Goal: Task Accomplishment & Management: Use online tool/utility

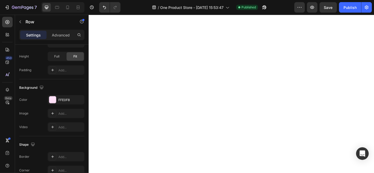
scroll to position [253, 0]
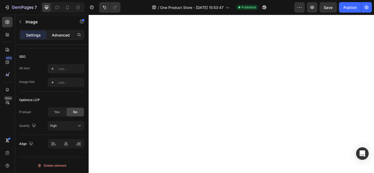
click at [63, 35] on p "Advanced" at bounding box center [61, 35] width 18 height 6
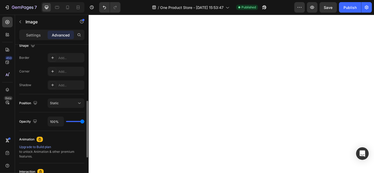
scroll to position [138, 0]
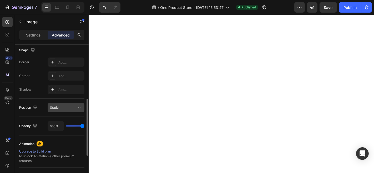
click at [62, 107] on div "Static" at bounding box center [63, 107] width 27 height 5
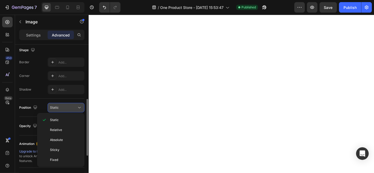
click at [62, 108] on div "Static" at bounding box center [63, 107] width 27 height 5
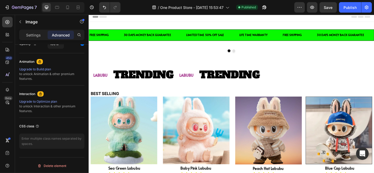
scroll to position [0, 0]
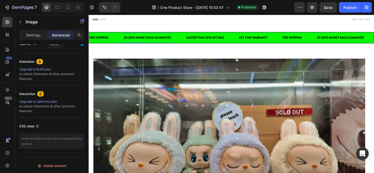
click at [175, 39] on div "30 DAYS MONEY BACK GUARANTEE" at bounding box center [153, 40] width 53 height 7
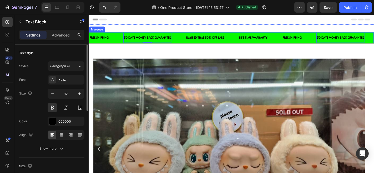
click at [186, 38] on div "30 DAYS MONEY BACK GUARANTEE Text Block 0" at bounding box center [161, 39] width 69 height 11
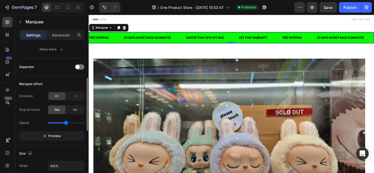
scroll to position [94, 0]
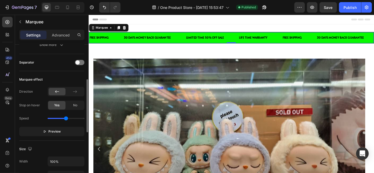
click at [60, 119] on div "Speed" at bounding box center [51, 118] width 65 height 8
type input "1.2"
click at [59, 118] on input "range" at bounding box center [66, 118] width 37 height 1
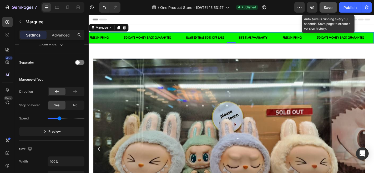
click at [326, 7] on span "Save" at bounding box center [328, 7] width 9 height 4
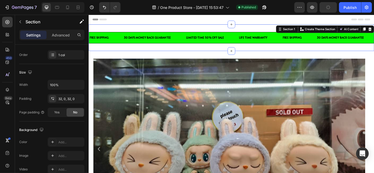
click at [140, 32] on div "FREE SHIPPING Text Block 30 DAYS MONEY BACK GUARANTEE Text Block LIMITED TIME 5…" at bounding box center [245, 39] width 315 height 29
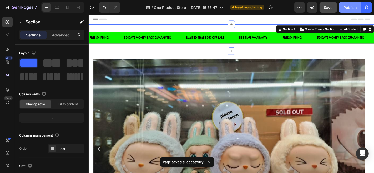
click at [343, 5] on button "Publish" at bounding box center [350, 7] width 22 height 11
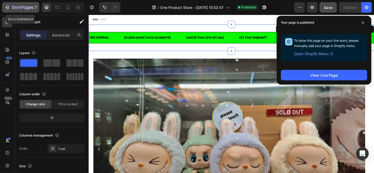
click at [17, 7] on icon "button" at bounding box center [23, 8] width 22 height 4
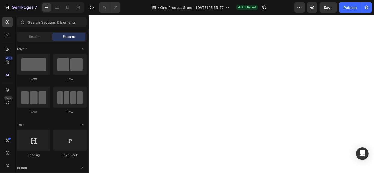
scroll to position [275, 0]
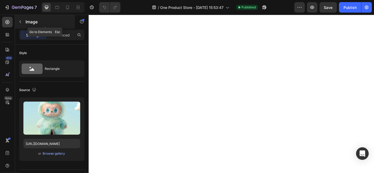
click at [63, 28] on div "Image" at bounding box center [45, 22] width 60 height 14
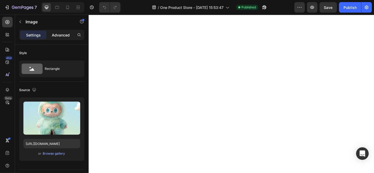
click at [65, 34] on p "Advanced" at bounding box center [61, 35] width 18 height 6
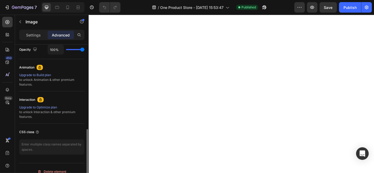
scroll to position [220, 0]
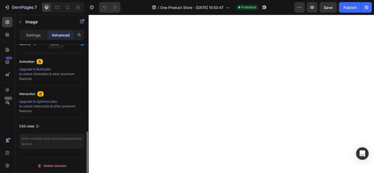
click at [54, 68] on div "Upgrade to Build plan" at bounding box center [51, 69] width 65 height 5
click at [34, 32] on p "Settings" at bounding box center [33, 35] width 15 height 6
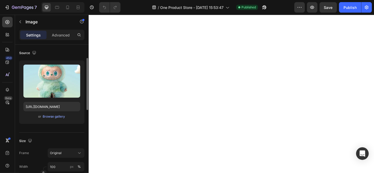
scroll to position [0, 0]
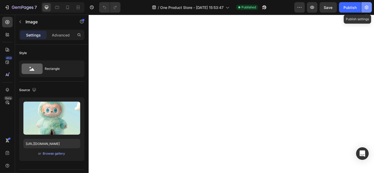
click at [367, 8] on icon "button" at bounding box center [366, 7] width 5 height 5
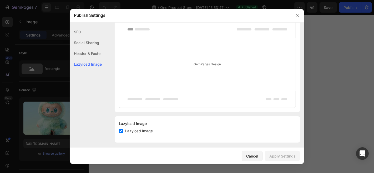
scroll to position [291, 0]
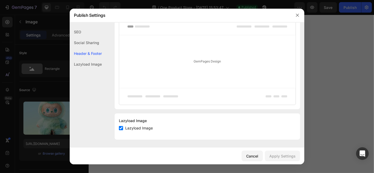
click at [242, 158] on div "Cancel Apply Settings" at bounding box center [187, 156] width 234 height 17
click at [248, 158] on div "Cancel" at bounding box center [252, 156] width 12 height 6
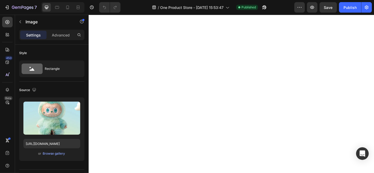
scroll to position [699, 0]
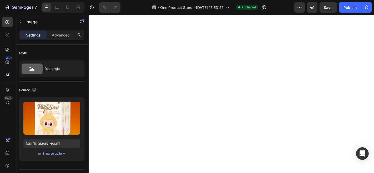
scroll to position [779, 0]
click at [60, 35] on p "Advanced" at bounding box center [61, 35] width 18 height 6
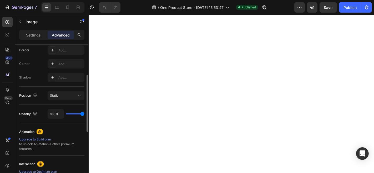
scroll to position [130, 0]
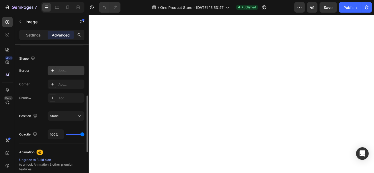
click at [54, 69] on icon at bounding box center [52, 71] width 4 height 4
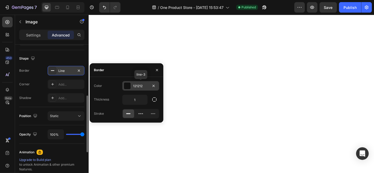
click at [126, 85] on div at bounding box center [127, 86] width 7 height 7
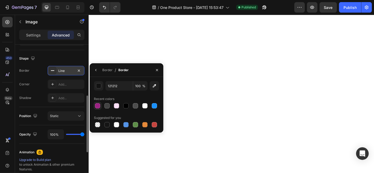
click at [96, 106] on div at bounding box center [97, 105] width 5 height 5
type input "9C2383"
click at [66, 70] on div "Line" at bounding box center [65, 71] width 15 height 5
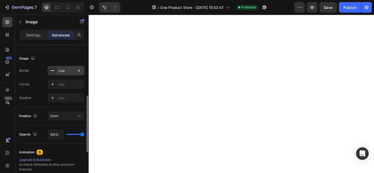
click at [64, 73] on div "Line" at bounding box center [65, 71] width 15 height 5
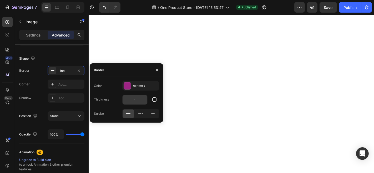
click at [139, 100] on input "1" at bounding box center [134, 99] width 25 height 9
type input "3"
type input "2"
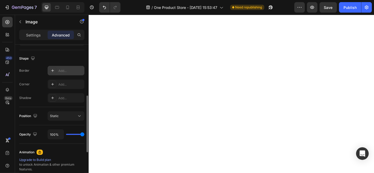
click at [53, 71] on icon at bounding box center [52, 71] width 4 height 4
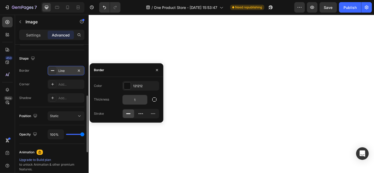
click at [139, 98] on input "1" at bounding box center [134, 99] width 25 height 9
type input "2"
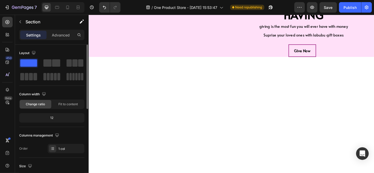
scroll to position [754, 0]
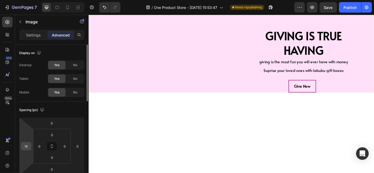
click at [30, 147] on div "16" at bounding box center [26, 146] width 11 height 8
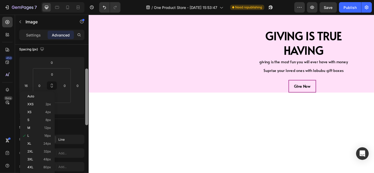
scroll to position [62, 0]
drag, startPoint x: 87, startPoint y: 103, endPoint x: 86, endPoint y: 119, distance: 16.6
click at [86, 119] on div at bounding box center [86, 95] width 3 height 57
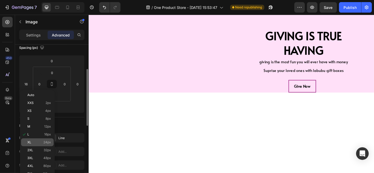
click at [38, 145] on div "XL 24px" at bounding box center [37, 143] width 33 height 8
type input "24"
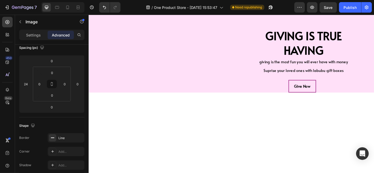
click at [77, 88] on div "16" at bounding box center [77, 84] width 11 height 8
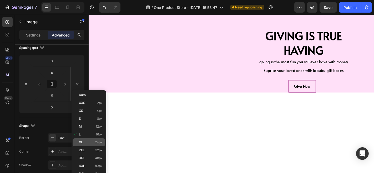
click at [95, 143] on p "XL 24px" at bounding box center [91, 143] width 24 height 4
type input "24"
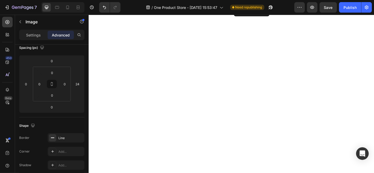
scroll to position [515, 0]
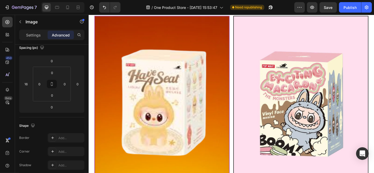
scroll to position [83, 0]
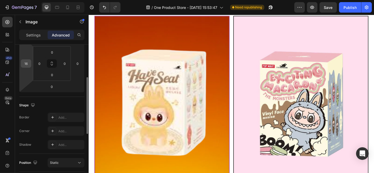
click at [26, 66] on input "16" at bounding box center [26, 64] width 8 height 8
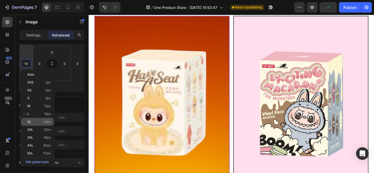
click at [37, 119] on div "XL 24px" at bounding box center [37, 122] width 33 height 8
type input "24"
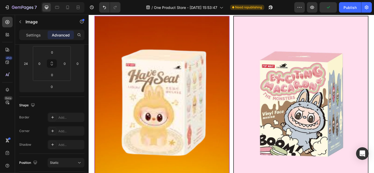
click at [29, 67] on div "16" at bounding box center [26, 64] width 11 height 8
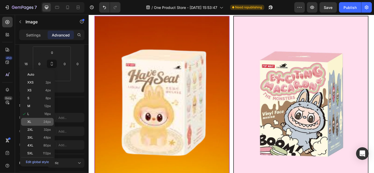
click at [41, 123] on p "XL 24px" at bounding box center [39, 122] width 24 height 4
type input "24"
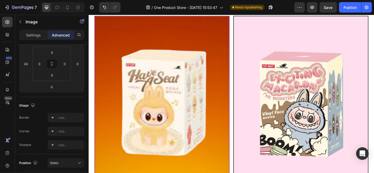
click at [79, 66] on input "16" at bounding box center [78, 64] width 8 height 8
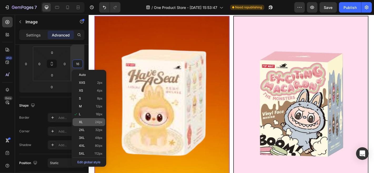
click at [90, 120] on div "XL 24px" at bounding box center [89, 122] width 33 height 8
type input "24"
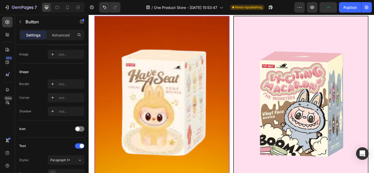
scroll to position [0, 0]
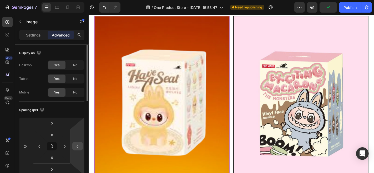
click at [75, 146] on input "0" at bounding box center [78, 146] width 8 height 8
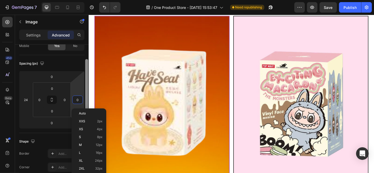
scroll to position [48, 0]
drag, startPoint x: 86, startPoint y: 67, endPoint x: 0, endPoint y: 89, distance: 88.3
click at [87, 84] on div at bounding box center [86, 91] width 3 height 57
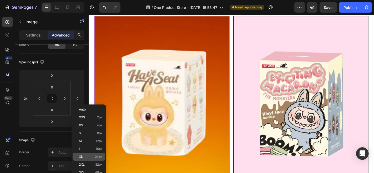
click at [87, 157] on p "XL 24px" at bounding box center [91, 157] width 24 height 4
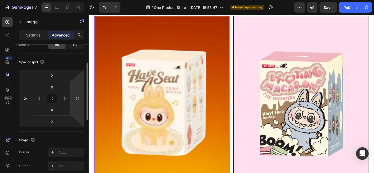
click at [72, 0] on html "7 / One Product Store - Aug 26, 15:53:47 Need republishing Preview Save Publish…" at bounding box center [187, 0] width 374 height 0
click at [75, 96] on input "26" at bounding box center [78, 99] width 8 height 8
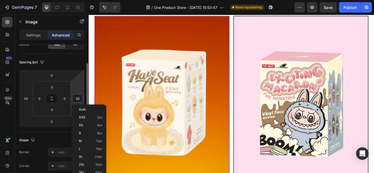
click at [82, 97] on div "26" at bounding box center [77, 98] width 11 height 8
click at [90, 131] on div "S 8px" at bounding box center [89, 133] width 33 height 8
type input "8"
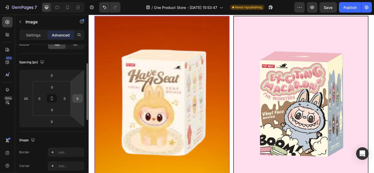
click at [80, 95] on input "8" at bounding box center [78, 99] width 8 height 8
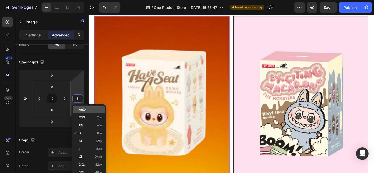
click at [87, 112] on div "Auto" at bounding box center [89, 110] width 33 height 8
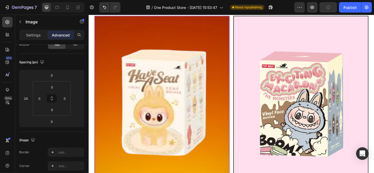
click at [30, 101] on div "24" at bounding box center [26, 98] width 11 height 8
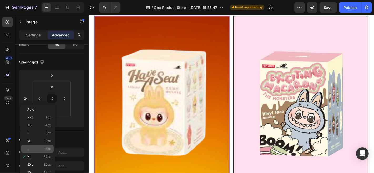
click at [33, 147] on p "L 16px" at bounding box center [39, 149] width 24 height 4
type input "16"
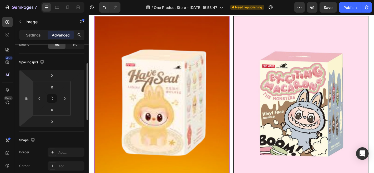
click at [22, 0] on html "7 / One Product Store - Aug 26, 15:53:47 Need republishing Preview Save Publish…" at bounding box center [187, 0] width 374 height 0
click at [39, 95] on input "0" at bounding box center [39, 99] width 8 height 8
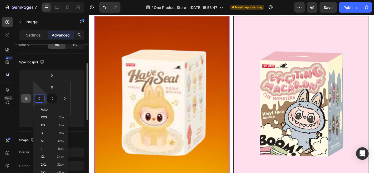
click at [24, 96] on input "16" at bounding box center [26, 99] width 8 height 8
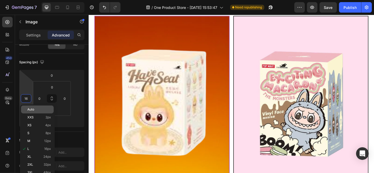
click at [31, 109] on span "Auto" at bounding box center [30, 110] width 7 height 4
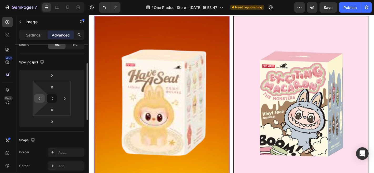
click at [42, 99] on input "0" at bounding box center [39, 99] width 8 height 8
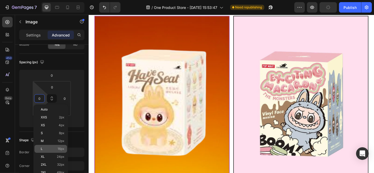
click at [44, 146] on div "L 16px" at bounding box center [50, 149] width 33 height 8
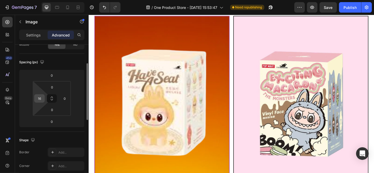
click at [39, 102] on input "16" at bounding box center [39, 99] width 8 height 8
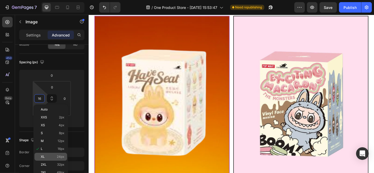
click at [46, 153] on div "XL 24px" at bounding box center [50, 157] width 33 height 8
type input "24"
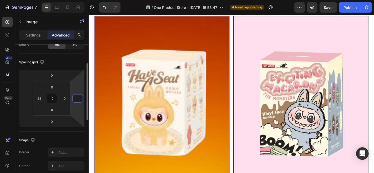
click at [81, 99] on input "number" at bounding box center [78, 99] width 8 height 8
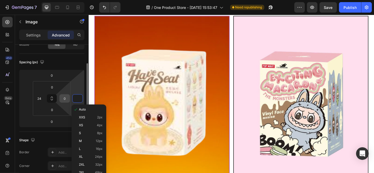
click at [65, 99] on input "0" at bounding box center [65, 99] width 8 height 8
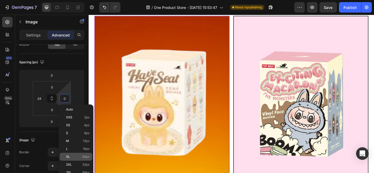
click at [75, 156] on p "XL 24px" at bounding box center [78, 157] width 24 height 4
type input "24"
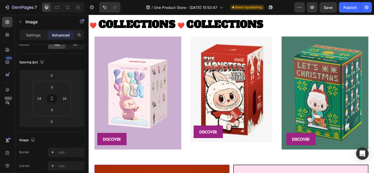
scroll to position [627, 0]
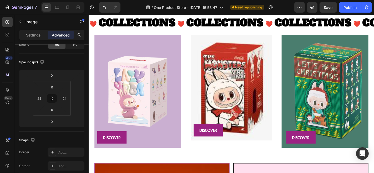
click at [284, 81] on img at bounding box center [246, 95] width 90 height 117
click at [249, 79] on img at bounding box center [246, 95] width 90 height 117
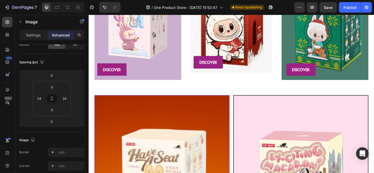
scroll to position [699, 0]
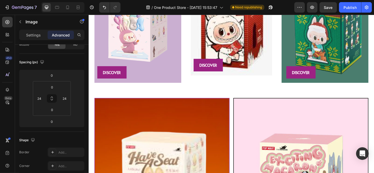
click at [258, 76] on img at bounding box center [246, 23] width 90 height 117
click at [286, 68] on div "DISCOVER Button" at bounding box center [250, 67] width 93 height 19
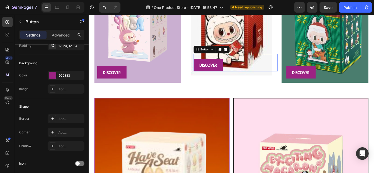
scroll to position [0, 0]
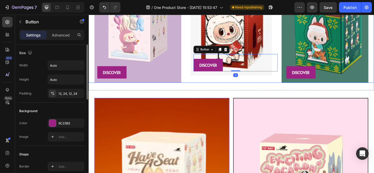
click at [291, 80] on div "Image DISCOVER Button 0" at bounding box center [246, 27] width 102 height 125
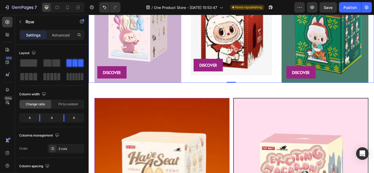
click at [285, 83] on div "Image DISCOVER Button" at bounding box center [246, 27] width 102 height 125
click at [280, 76] on img at bounding box center [246, 23] width 90 height 117
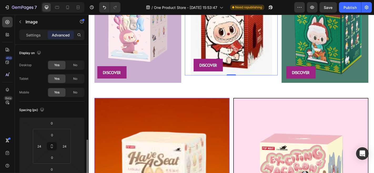
scroll to position [68, 0]
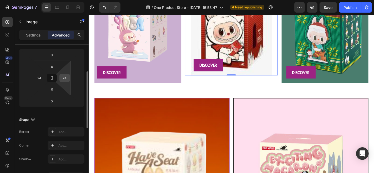
click at [64, 80] on input "24" at bounding box center [65, 78] width 8 height 8
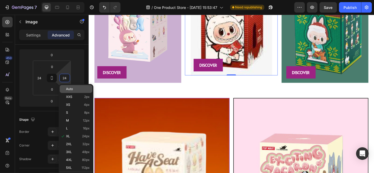
click at [71, 88] on span "Auto" at bounding box center [69, 89] width 7 height 4
type input "Auto"
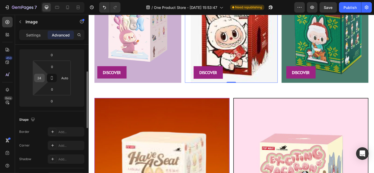
click at [41, 74] on input "24" at bounding box center [39, 78] width 8 height 8
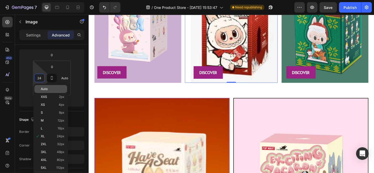
click at [52, 89] on p "Auto" at bounding box center [53, 89] width 24 height 4
type input "Auto"
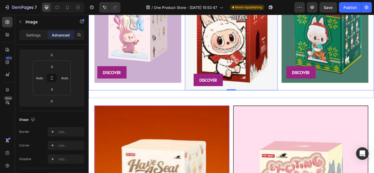
click at [348, 91] on div "Image DISCOVER Button" at bounding box center [352, 31] width 102 height 133
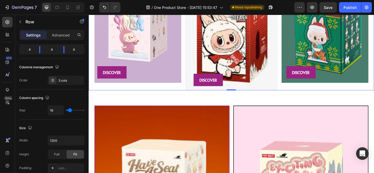
scroll to position [0, 0]
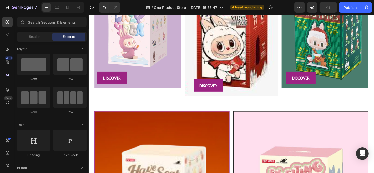
scroll to position [695, 0]
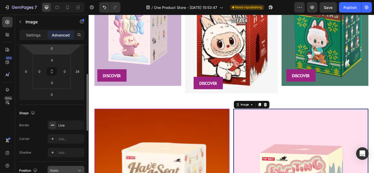
scroll to position [73, 0]
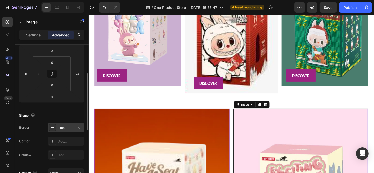
click at [67, 126] on div "Line" at bounding box center [65, 128] width 15 height 5
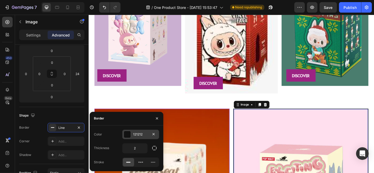
click at [130, 135] on div at bounding box center [127, 134] width 7 height 7
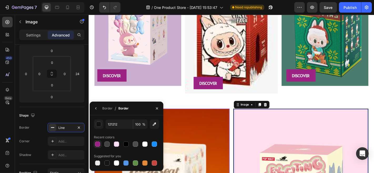
click at [99, 145] on div at bounding box center [97, 144] width 5 height 5
type input "9C2383"
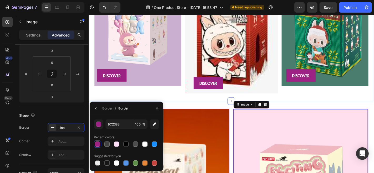
click at [131, 102] on div "❤️ Text Block COLLECTIONS Text Block ❤️ Text Block COLLECTIONS Text Block ❤️ Te…" at bounding box center [245, 22] width 315 height 176
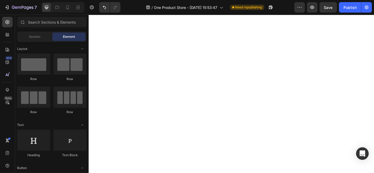
scroll to position [0, 0]
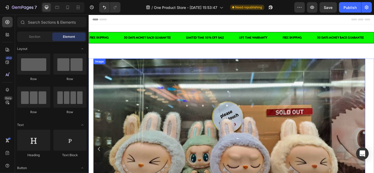
click at [212, 87] on img at bounding box center [244, 163] width 300 height 200
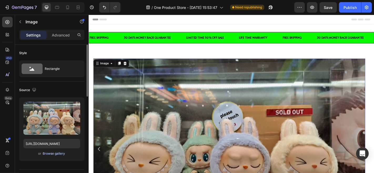
click at [51, 154] on div "Browse gallery" at bounding box center [54, 153] width 22 height 5
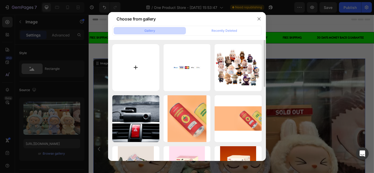
click at [151, 82] on input "file" at bounding box center [135, 67] width 47 height 47
type input "C:\fakepath\labubu chritmas.webp"
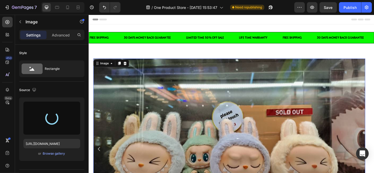
type input "https://cdn.shopify.com/s/files/1/0768/4341/7826/files/gempages_581625374979392…"
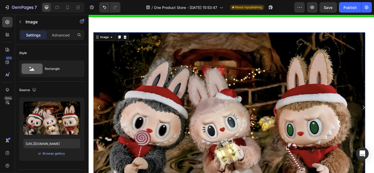
scroll to position [31, 0]
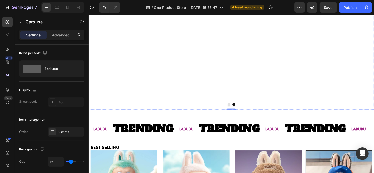
scroll to position [101, 0]
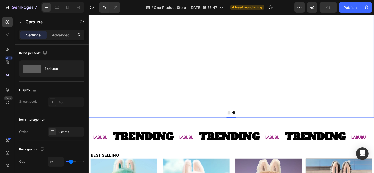
click at [99, 48] on icon "Carousel Back Arrow" at bounding box center [100, 45] width 6 height 6
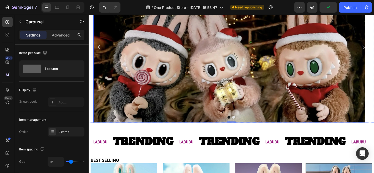
scroll to position [90, 0]
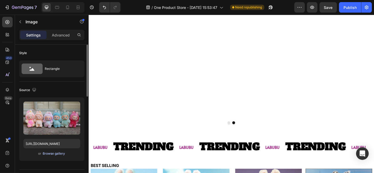
click at [56, 153] on div "Browse gallery" at bounding box center [54, 153] width 22 height 5
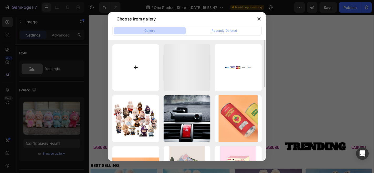
click at [140, 69] on input "file" at bounding box center [135, 67] width 47 height 47
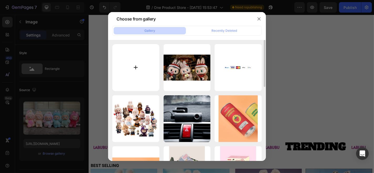
type input "C:\fakepath\image-2048x1138.jpg"
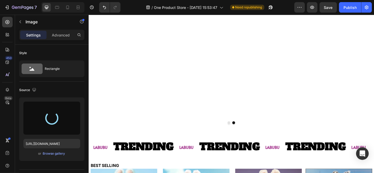
type input "https://cdn.shopify.com/s/files/1/0768/4341/7826/files/gempages_581625374979392…"
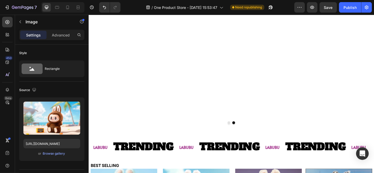
scroll to position [73, 0]
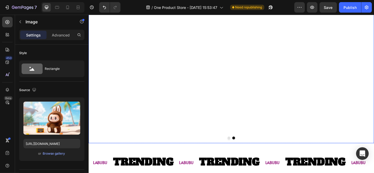
click at [101, 77] on button "Carousel Back Arrow" at bounding box center [100, 73] width 15 height 15
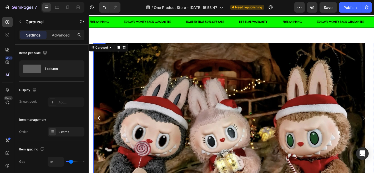
scroll to position [18, 0]
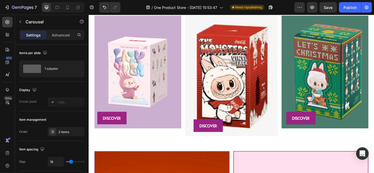
scroll to position [463, 0]
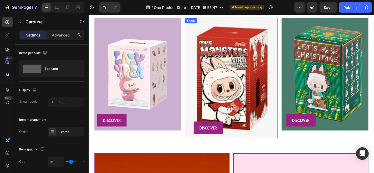
click at [230, 57] on img at bounding box center [246, 84] width 102 height 133
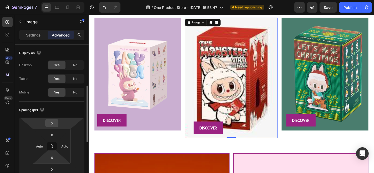
scroll to position [29, 0]
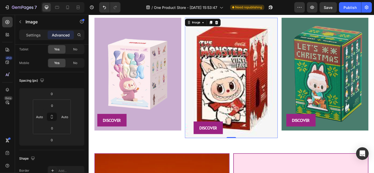
click at [248, 65] on img at bounding box center [246, 84] width 102 height 133
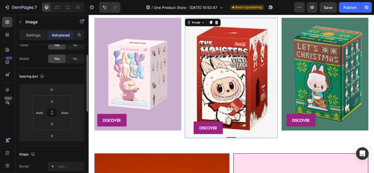
scroll to position [32, 0]
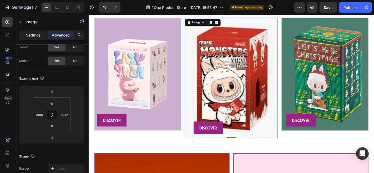
click at [40, 35] on p "Settings" at bounding box center [33, 35] width 15 height 6
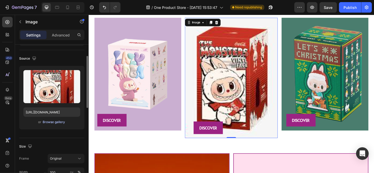
click at [58, 122] on div "Browse gallery" at bounding box center [54, 122] width 22 height 5
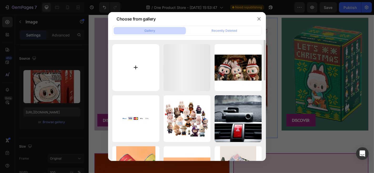
click at [139, 81] on input "file" at bounding box center [135, 67] width 47 height 47
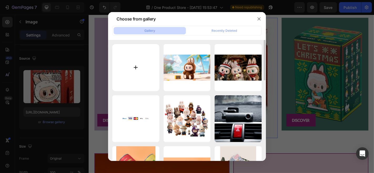
type input "C:\fakepath\image-660x860 (7).jpg"
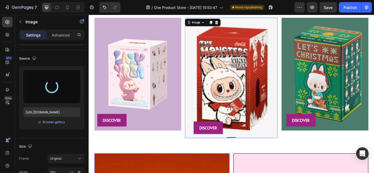
type input "https://cdn.shopify.com/s/files/1/0768/4341/7826/files/gempages_581625374979392…"
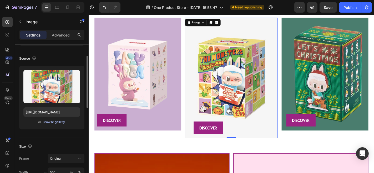
click at [49, 124] on div "Browse gallery" at bounding box center [54, 122] width 22 height 5
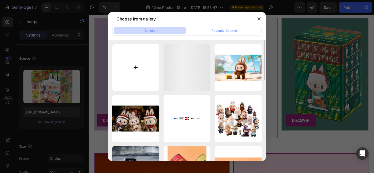
click at [129, 63] on input "file" at bounding box center [135, 67] width 47 height 47
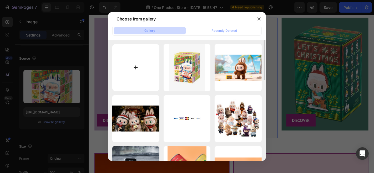
type input "C:\fakepath\image-660x860__7_-removebg-preview.png"
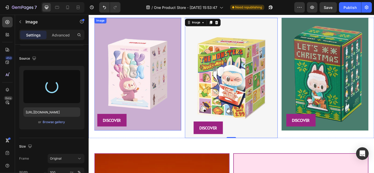
type input "https://cdn.shopify.com/s/files/1/0768/4341/7826/files/gempages_581625374979392…"
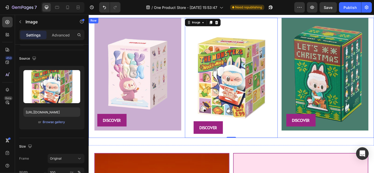
click at [373, 107] on div "Image DISCOVER Button" at bounding box center [352, 84] width 102 height 133
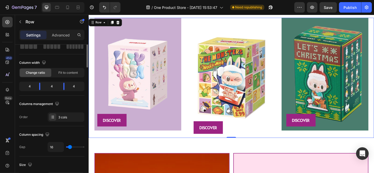
scroll to position [0, 0]
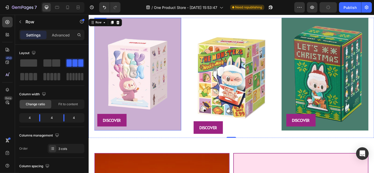
click at [166, 116] on img at bounding box center [143, 80] width 96 height 125
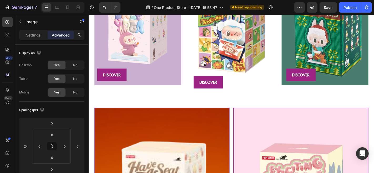
click at [168, 46] on img at bounding box center [143, 30] width 96 height 125
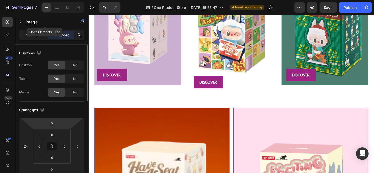
click at [38, 29] on div "Image" at bounding box center [45, 22] width 60 height 15
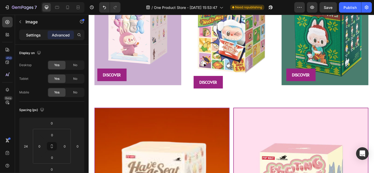
click at [35, 34] on p "Settings" at bounding box center [33, 35] width 15 height 6
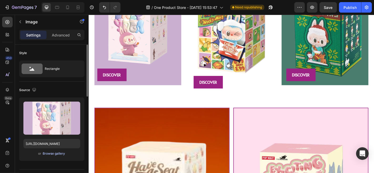
click at [55, 151] on div "Browse gallery" at bounding box center [54, 153] width 22 height 5
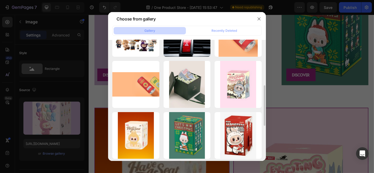
scroll to position [141, 0]
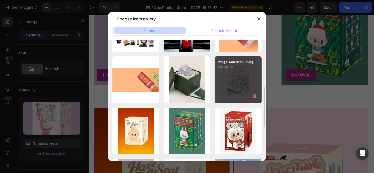
click at [230, 76] on div "image-660x860 (1).jpg 410.20 kb" at bounding box center [237, 80] width 47 height 47
type input "https://cdn.shopify.com/s/files/1/0768/4341/7826/files/gempages_581625374979392…"
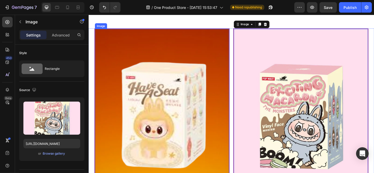
scroll to position [593, 0]
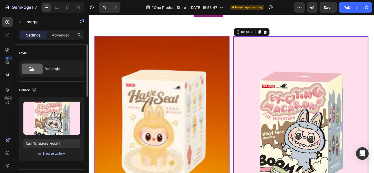
click at [58, 154] on div "Browse gallery" at bounding box center [54, 153] width 22 height 5
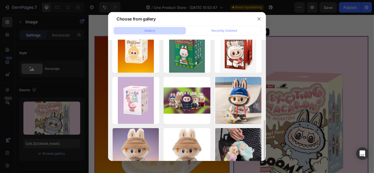
scroll to position [227, 0]
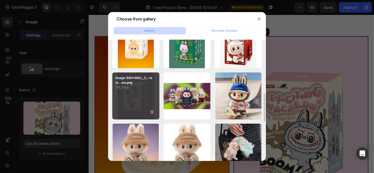
click at [135, 98] on div "image-660x860__3_-rem...ew.png 171.77 kb" at bounding box center [135, 96] width 47 height 47
type input "https://cdn.shopify.com/s/files/1/0768/4341/7826/files/gempages_581625374979392…"
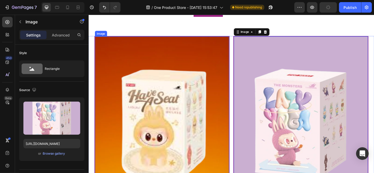
click at [159, 97] on img at bounding box center [169, 135] width 148 height 193
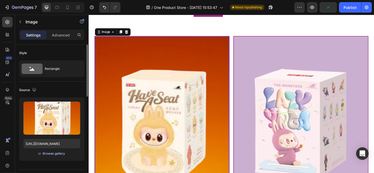
click at [47, 153] on div "Browse gallery" at bounding box center [54, 153] width 22 height 5
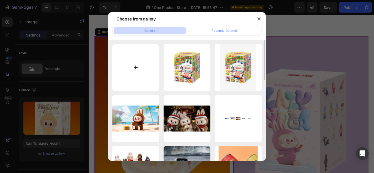
click at [132, 85] on input "file" at bounding box center [135, 67] width 47 height 47
type input "C:\fakepath\image-660x860 (6).jpg"
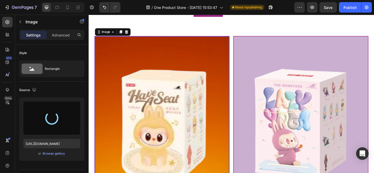
type input "https://cdn.shopify.com/s/files/1/0768/4341/7826/files/gempages_581625374979392…"
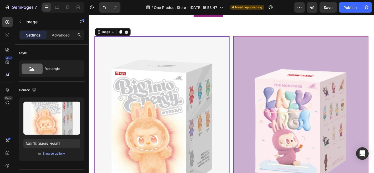
click at [373, 60] on div "Image GET NOW Button" at bounding box center [326, 135] width 156 height 194
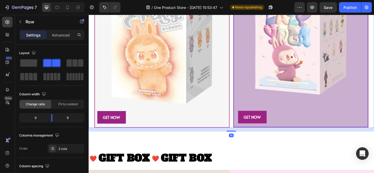
scroll to position [686, 0]
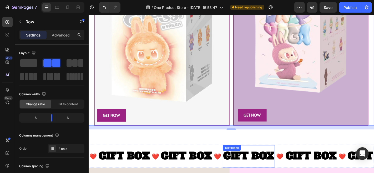
click at [292, 171] on p "GIFT BOX" at bounding box center [265, 171] width 57 height 19
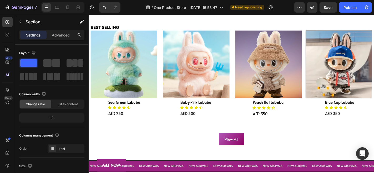
scroll to position [241, 0]
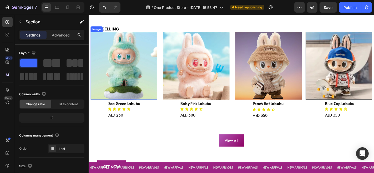
click at [129, 71] on img at bounding box center [127, 71] width 74 height 75
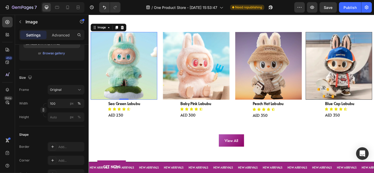
scroll to position [0, 0]
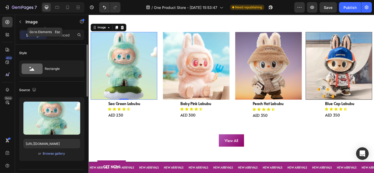
click at [61, 28] on div "Image" at bounding box center [45, 22] width 60 height 14
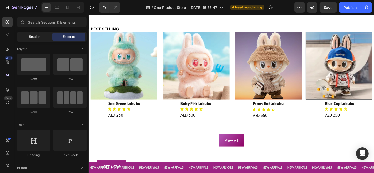
click at [36, 35] on span "Section" at bounding box center [34, 36] width 11 height 5
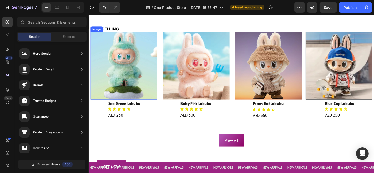
click at [142, 62] on img at bounding box center [127, 71] width 74 height 75
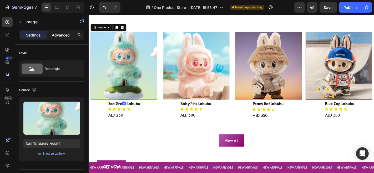
click at [64, 35] on p "Advanced" at bounding box center [61, 35] width 18 height 6
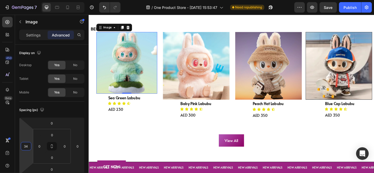
type input "36"
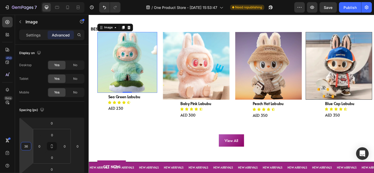
drag, startPoint x: 32, startPoint y: 146, endPoint x: 32, endPoint y: 142, distance: 4.2
click at [32, 0] on html "7 / One Product Store - Aug 26, 15:53:47 Need republishing Preview Save Publish…" at bounding box center [187, 0] width 374 height 0
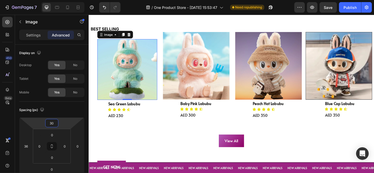
type input "28"
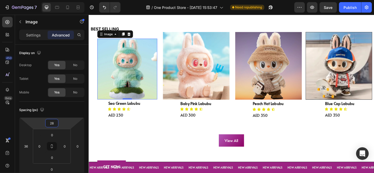
drag, startPoint x: 60, startPoint y: 122, endPoint x: 60, endPoint y: 118, distance: 4.0
click at [60, 0] on html "7 / One Product Store - Aug 26, 15:53:47 Need republishing Preview Save Publish…" at bounding box center [187, 0] width 374 height 0
click at [207, 90] on img at bounding box center [207, 71] width 74 height 75
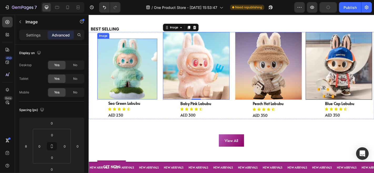
click at [137, 89] on img at bounding box center [131, 74] width 66 height 67
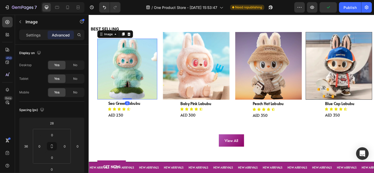
click at [211, 63] on img at bounding box center [207, 71] width 74 height 75
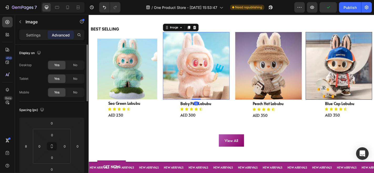
click at [33, 148] on icon at bounding box center [52, 146] width 38 height 35
click at [29, 147] on input "8" at bounding box center [26, 146] width 8 height 8
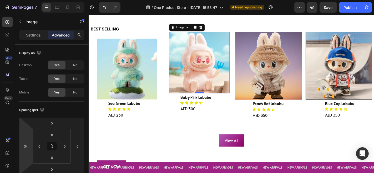
type input "36"
drag, startPoint x: 32, startPoint y: 146, endPoint x: 32, endPoint y: 142, distance: 3.2
click at [32, 0] on html "7 / One Product Store - Aug 26, 15:53:47 Need republishing Preview Save Publish…" at bounding box center [187, 0] width 374 height 0
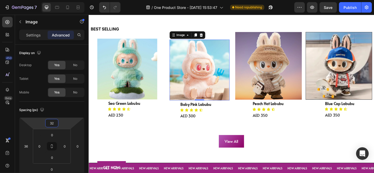
type input "30"
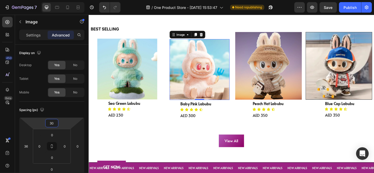
drag, startPoint x: 65, startPoint y: 124, endPoint x: 66, endPoint y: 119, distance: 4.7
click at [66, 0] on html "7 / One Product Store - Aug 26, 15:53:47 Need republishing Preview Save Publish…" at bounding box center [187, 0] width 374 height 0
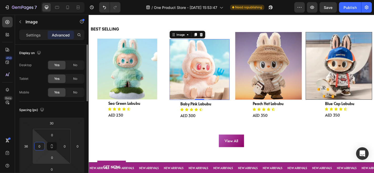
drag, startPoint x: 45, startPoint y: 145, endPoint x: 45, endPoint y: 159, distance: 13.7
click at [45, 0] on html "7 / One Product Store - Aug 26, 15:53:47 Need republishing Preview Save Publish…" at bounding box center [187, 0] width 374 height 0
click at [47, 152] on div "0 0 0 0" at bounding box center [52, 146] width 38 height 35
drag, startPoint x: 44, startPoint y: 147, endPoint x: 45, endPoint y: 153, distance: 6.3
click at [45, 154] on div "0 0 0 0" at bounding box center [52, 146] width 38 height 35
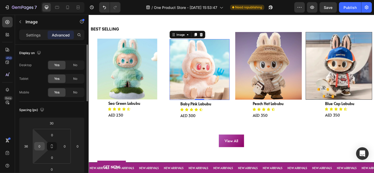
click at [39, 147] on input "0" at bounding box center [39, 146] width 8 height 8
click at [45, 146] on div "0 0 0 0" at bounding box center [52, 146] width 38 height 35
drag, startPoint x: 45, startPoint y: 145, endPoint x: 45, endPoint y: 155, distance: 10.3
click at [45, 0] on html "7 / One Product Store - Aug 26, 15:53:47 Need republishing Preview Save Publish…" at bounding box center [187, 0] width 374 height 0
click at [41, 146] on input "0" at bounding box center [39, 146] width 8 height 8
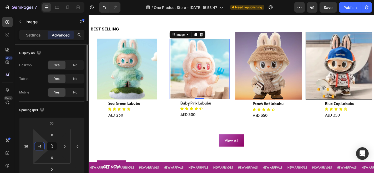
type input "0"
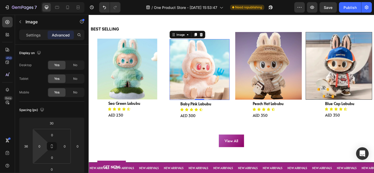
drag, startPoint x: 33, startPoint y: 146, endPoint x: 33, endPoint y: 152, distance: 6.3
click at [33, 0] on html "7 / One Product Store - Aug 26, 15:53:47 Need republishing Preview Save Publish…" at bounding box center [187, 0] width 374 height 0
click at [27, 146] on input "36" at bounding box center [26, 146] width 8 height 8
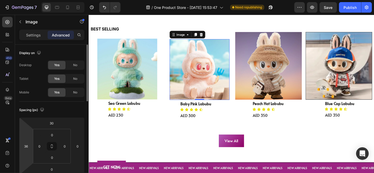
drag, startPoint x: 33, startPoint y: 146, endPoint x: 32, endPoint y: 154, distance: 8.2
click at [32, 154] on div "30 36 0 0 0 0 0 0" at bounding box center [51, 146] width 65 height 58
click at [33, 145] on icon at bounding box center [52, 146] width 38 height 35
click at [30, 146] on div "36" at bounding box center [26, 146] width 11 height 8
click at [28, 0] on html "7 / One Product Store - Aug 26, 15:53:47 Need republishing Preview Save Publish…" at bounding box center [187, 0] width 374 height 0
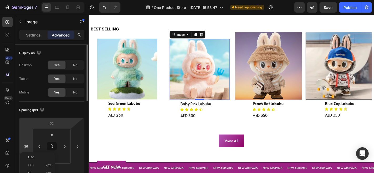
type input "34"
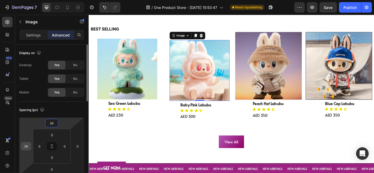
click at [26, 147] on input "36" at bounding box center [26, 146] width 8 height 8
click at [31, 145] on div "36" at bounding box center [26, 146] width 11 height 8
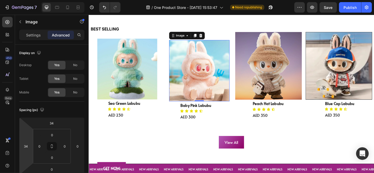
click at [32, 0] on html "7 / One Product Store - Aug 26, 15:53:47 Need republishing Preview Save Publish…" at bounding box center [187, 0] width 374 height 0
click at [29, 146] on input "34" at bounding box center [26, 146] width 8 height 8
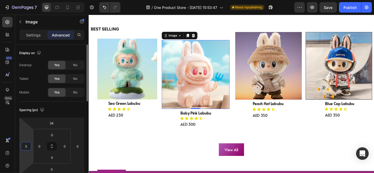
type input "36"
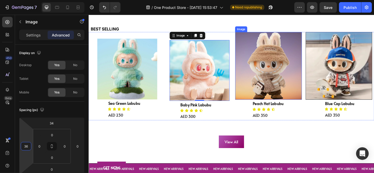
click at [281, 70] on img at bounding box center [287, 71] width 74 height 75
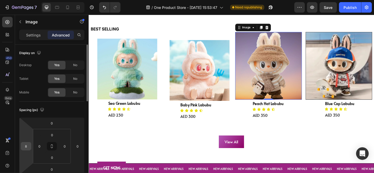
click at [30, 146] on input "8" at bounding box center [26, 146] width 8 height 8
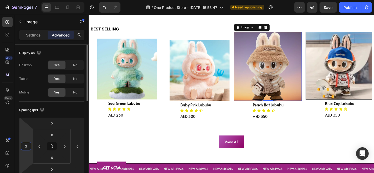
type input "36"
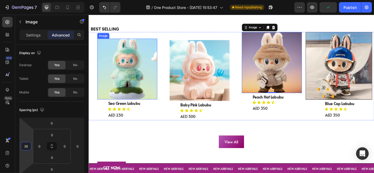
click at [137, 96] on img at bounding box center [131, 74] width 66 height 67
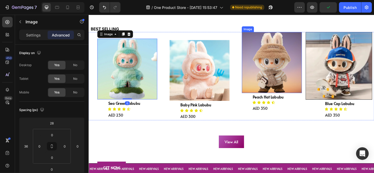
click at [287, 62] on img at bounding box center [291, 68] width 66 height 68
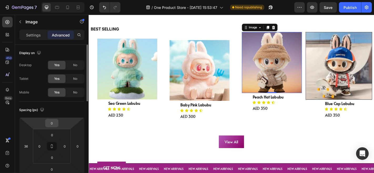
click at [52, 126] on input "0" at bounding box center [52, 123] width 11 height 8
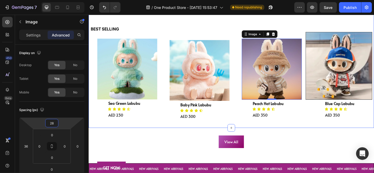
type input "2"
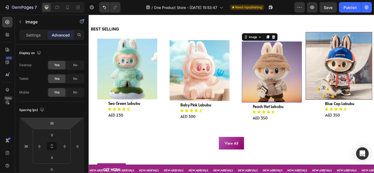
type input "34"
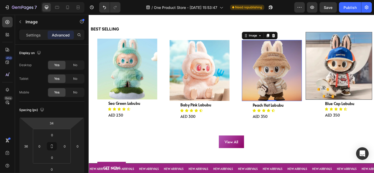
click at [64, 0] on html "7 / One Product Store - Aug 26, 15:53:47 Need republishing Preview Save Publish…" at bounding box center [187, 0] width 374 height 0
click at [338, 62] on img at bounding box center [364, 71] width 73 height 74
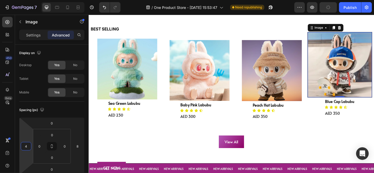
type input "0"
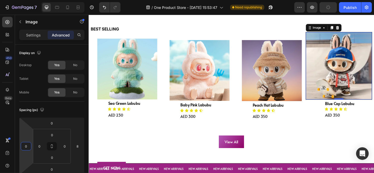
click at [31, 0] on html "7 / One Product Store - Aug 26, 15:53:47 Need republishing Preview Publish 450 …" at bounding box center [187, 0] width 374 height 0
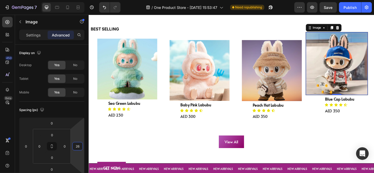
type input "28"
drag, startPoint x: 84, startPoint y: 146, endPoint x: 83, endPoint y: 143, distance: 2.6
click at [83, 0] on html "7 / One Product Store - Aug 26, 15:53:47 Need republishing Preview Save Publish…" at bounding box center [187, 0] width 374 height 0
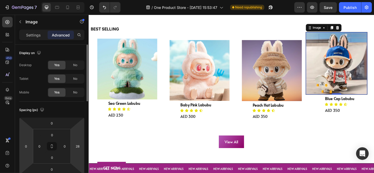
click at [31, 143] on div "0 0 0 28" at bounding box center [51, 146] width 65 height 58
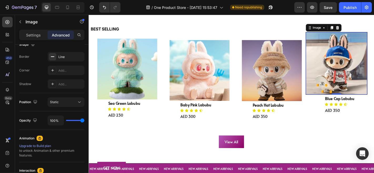
click at [346, 90] on img at bounding box center [362, 68] width 68 height 69
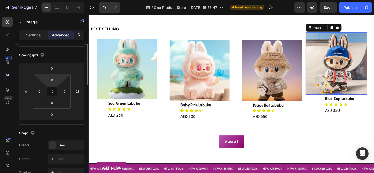
scroll to position [28, 0]
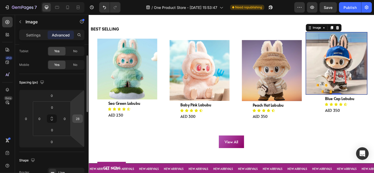
click at [76, 119] on input "28" at bounding box center [78, 119] width 8 height 8
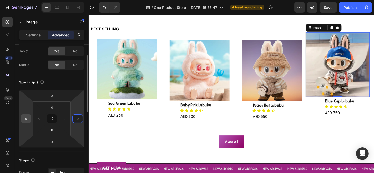
type input "18"
click at [27, 116] on input "0" at bounding box center [26, 119] width 8 height 8
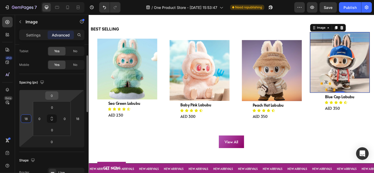
type input "18"
click at [53, 94] on input "0" at bounding box center [52, 96] width 11 height 8
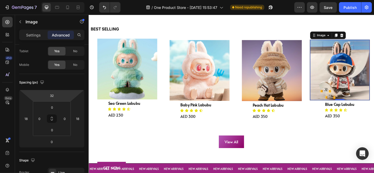
type input "34"
drag, startPoint x: 60, startPoint y: 94, endPoint x: 63, endPoint y: 93, distance: 3.0
click at [63, 0] on html "7 / One Product Store - Aug 26, 15:53:47 Need republishing Preview Save Publish…" at bounding box center [187, 0] width 374 height 0
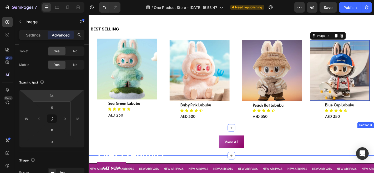
click at [324, 161] on div "View All Button Section 3" at bounding box center [245, 155] width 315 height 31
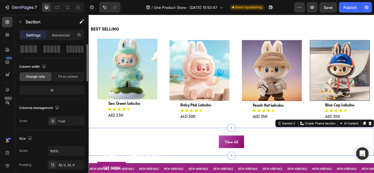
scroll to position [0, 0]
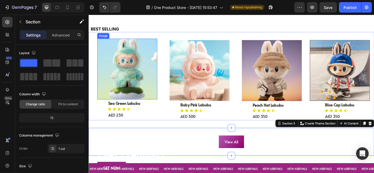
click at [131, 74] on img at bounding box center [131, 74] width 66 height 67
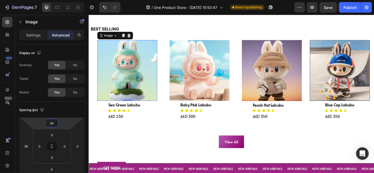
type input "36"
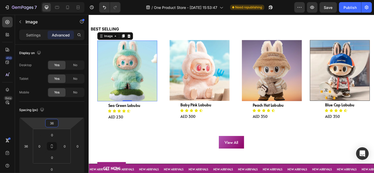
click at [66, 0] on html "7 / One Product Store - Aug 26, 15:53:47 Need republishing Preview Save Publish…" at bounding box center [187, 0] width 374 height 0
click at [204, 98] on img at bounding box center [211, 76] width 66 height 67
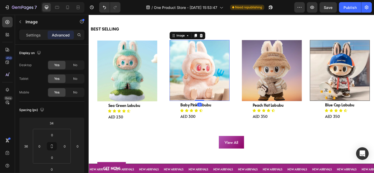
click at [162, 98] on img at bounding box center [131, 76] width 66 height 67
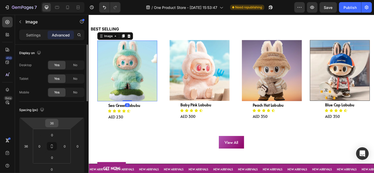
click at [53, 125] on input "36" at bounding box center [52, 123] width 11 height 8
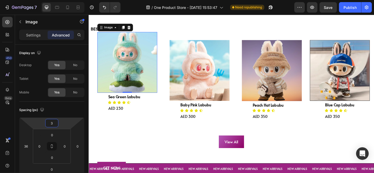
type input "34"
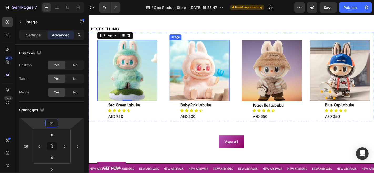
click at [201, 81] on img at bounding box center [211, 76] width 66 height 67
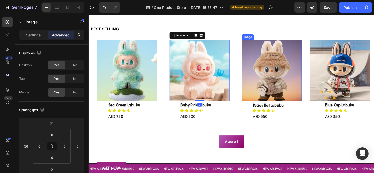
click at [282, 67] on img at bounding box center [291, 77] width 66 height 68
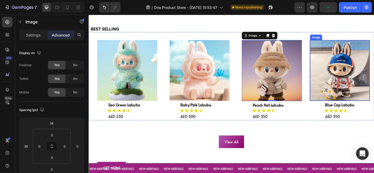
click at [349, 77] on img at bounding box center [366, 76] width 66 height 67
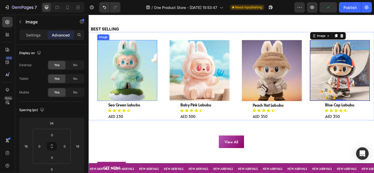
click at [107, 92] on img at bounding box center [131, 76] width 66 height 67
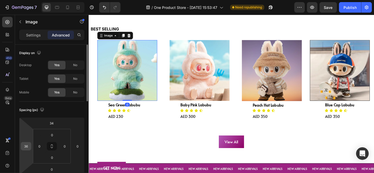
click at [24, 145] on input "36" at bounding box center [26, 146] width 8 height 8
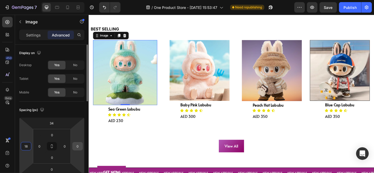
type input "18"
click at [79, 145] on input "0" at bounding box center [78, 146] width 8 height 8
type input "18"
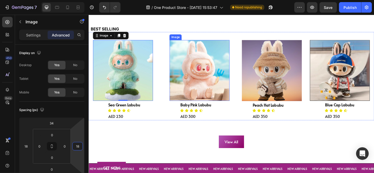
click at [194, 76] on img at bounding box center [211, 76] width 66 height 67
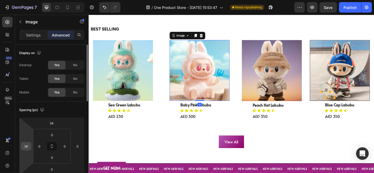
click at [25, 146] on input "36" at bounding box center [26, 146] width 8 height 8
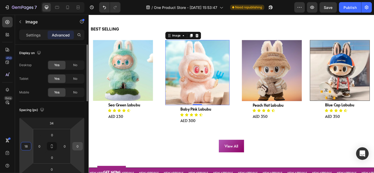
type input "18"
click at [81, 148] on input "0" at bounding box center [78, 146] width 8 height 8
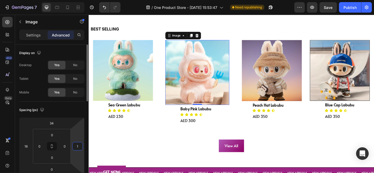
type input "18"
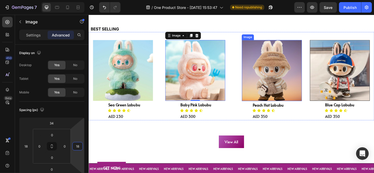
click at [275, 69] on img at bounding box center [291, 77] width 66 height 68
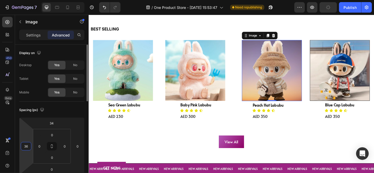
click at [24, 145] on input "36" at bounding box center [26, 146] width 8 height 8
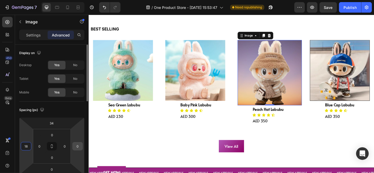
type input "18"
click at [77, 145] on input "0" at bounding box center [78, 146] width 8 height 8
type input "18"
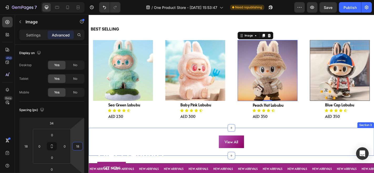
click at [341, 146] on div "View All Button Section 3" at bounding box center [245, 155] width 315 height 31
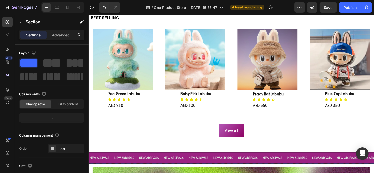
scroll to position [246, 0]
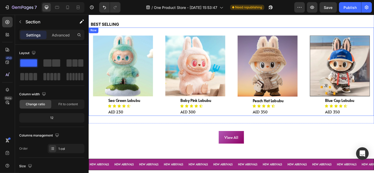
click at [143, 73] on img at bounding box center [126, 71] width 66 height 67
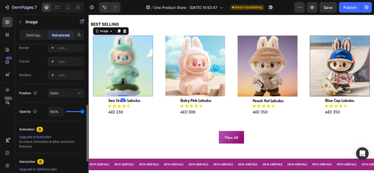
scroll to position [121, 0]
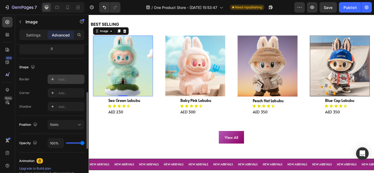
click at [56, 80] on div "Add..." at bounding box center [66, 79] width 37 height 9
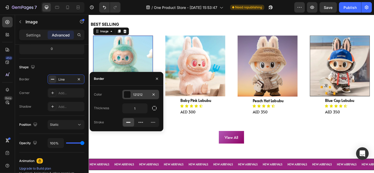
click at [127, 91] on div at bounding box center [127, 94] width 7 height 7
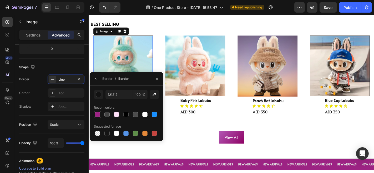
click at [100, 114] on div at bounding box center [97, 114] width 5 height 5
type input "9C2383"
click at [79, 66] on div "Shape" at bounding box center [51, 67] width 65 height 8
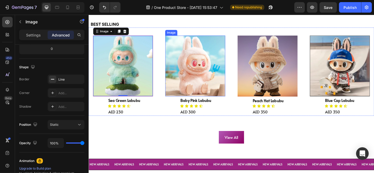
click at [236, 61] on img at bounding box center [206, 71] width 66 height 67
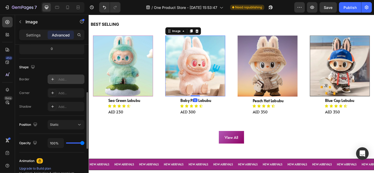
click at [52, 81] on icon at bounding box center [52, 79] width 4 height 4
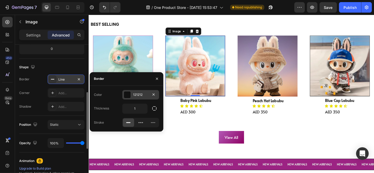
click at [133, 96] on div "121212" at bounding box center [140, 95] width 15 height 5
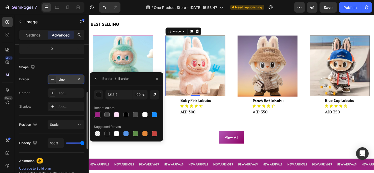
click at [99, 116] on div at bounding box center [97, 114] width 5 height 5
type input "9C2383"
click at [275, 81] on img at bounding box center [286, 72] width 66 height 68
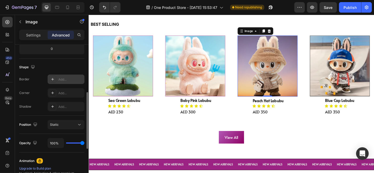
click at [58, 77] on div "Add..." at bounding box center [70, 79] width 25 height 5
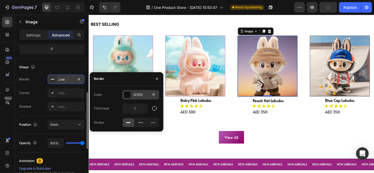
click at [138, 96] on div "121212" at bounding box center [140, 95] width 15 height 5
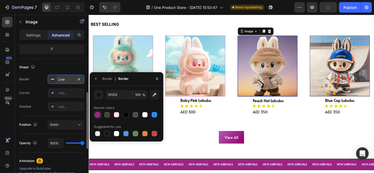
click at [97, 114] on div at bounding box center [97, 114] width 5 height 5
type input "9C2383"
click at [333, 77] on img at bounding box center [366, 71] width 66 height 67
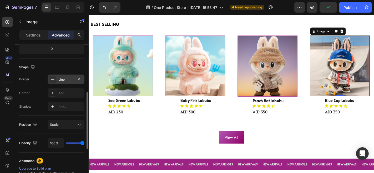
click at [68, 77] on div "Line" at bounding box center [65, 79] width 15 height 5
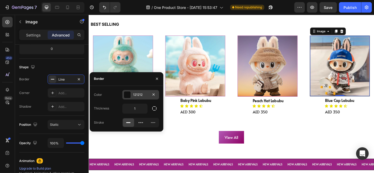
click at [128, 98] on div at bounding box center [127, 94] width 7 height 7
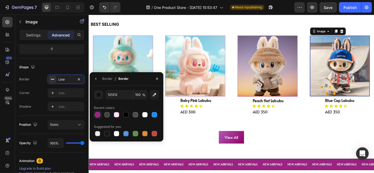
click at [96, 115] on div at bounding box center [97, 114] width 5 height 5
type input "9C2383"
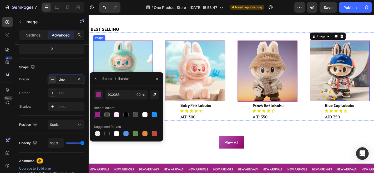
scroll to position [199, 0]
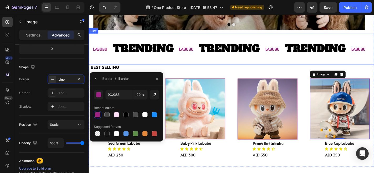
click at [287, 65] on div "LABUBU Text Block TRENDING Text Block LABUBU Text Block TRENDING Text Block LAB…" at bounding box center [245, 52] width 315 height 34
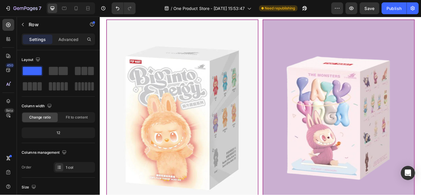
scroll to position [596, 0]
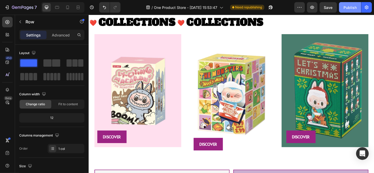
click at [352, 11] on button "Publish" at bounding box center [350, 7] width 22 height 11
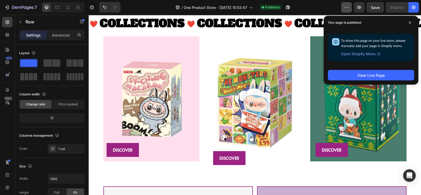
click at [349, 7] on icon "button" at bounding box center [346, 7] width 5 height 5
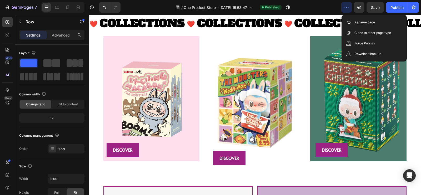
click at [318, 11] on div "/ One Product Store - Aug 26, 15:53:47 Published" at bounding box center [233, 7] width 216 height 11
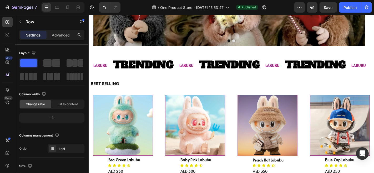
scroll to position [188, 0]
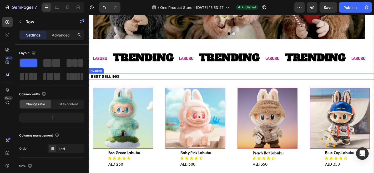
click at [111, 85] on h2 "BEST SELLING" at bounding box center [247, 83] width 314 height 7
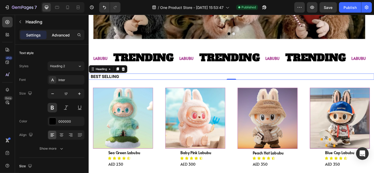
click at [59, 33] on p "Advanced" at bounding box center [61, 35] width 18 height 6
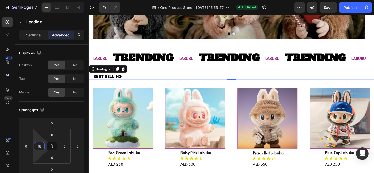
type input "16"
click at [45, 0] on html "7 / One Product Store - Aug 26, 15:53:47 Published Preview Save Publish 450 Bet…" at bounding box center [187, 0] width 374 height 0
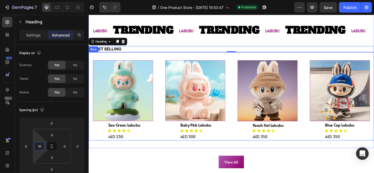
scroll to position [213, 0]
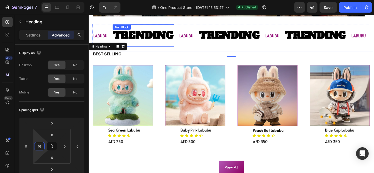
click at [153, 43] on p "TRENDING" at bounding box center [148, 37] width 67 height 19
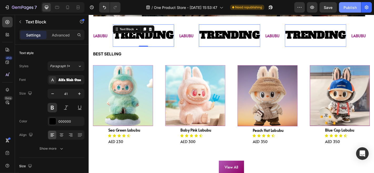
click at [346, 7] on div "Publish" at bounding box center [349, 8] width 13 height 6
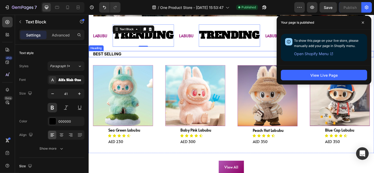
click at [121, 57] on h2 "BEST SELLING" at bounding box center [248, 58] width 311 height 7
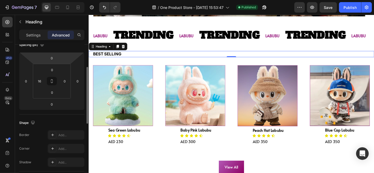
scroll to position [63, 0]
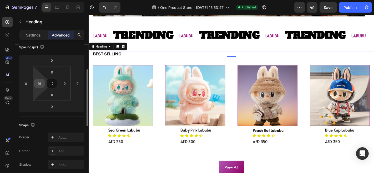
click at [41, 82] on input "16" at bounding box center [39, 84] width 8 height 8
click at [20, 0] on html "7 / One Product Store - Aug 26, 15:53:47 Published Preview Save Publish 450 Bet…" at bounding box center [187, 0] width 374 height 0
type input "0"
click at [26, 84] on input "0" at bounding box center [26, 84] width 8 height 8
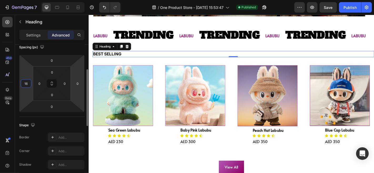
type input "16"
click at [64, 118] on div "Shape Border Add... Corner Add... Shadow Add..." at bounding box center [51, 145] width 65 height 57
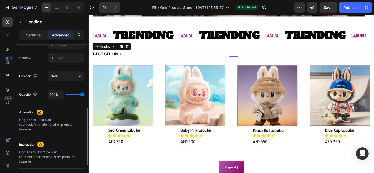
scroll to position [163, 0]
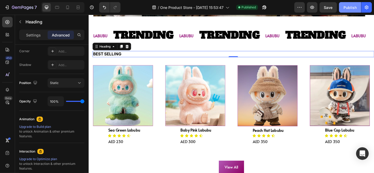
click at [352, 10] on div "Publish" at bounding box center [349, 8] width 13 height 6
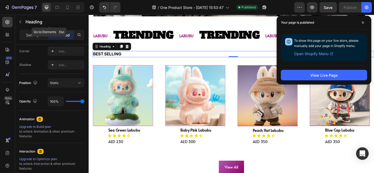
click at [22, 19] on button "button" at bounding box center [20, 22] width 8 height 8
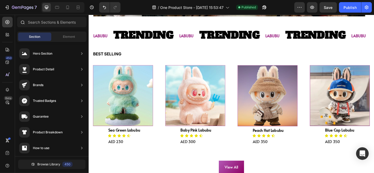
click at [22, 19] on div at bounding box center [22, 22] width 11 height 11
click at [7, 19] on div at bounding box center [7, 22] width 11 height 11
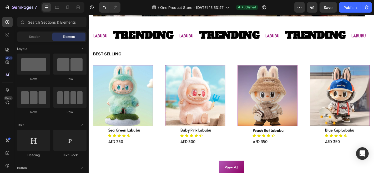
click at [87, 32] on div "Section Element" at bounding box center [52, 37] width 74 height 11
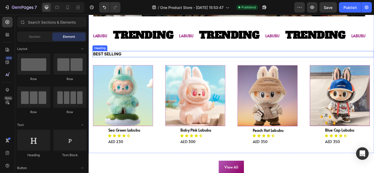
click at [107, 60] on h2 "BEST SELLING" at bounding box center [248, 58] width 311 height 7
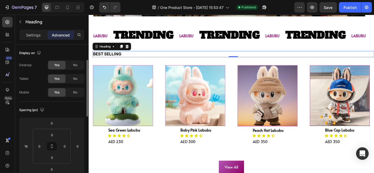
scroll to position [11, 0]
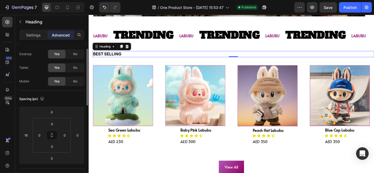
click at [105, 57] on h2 "BEST SELLING" at bounding box center [248, 58] width 311 height 7
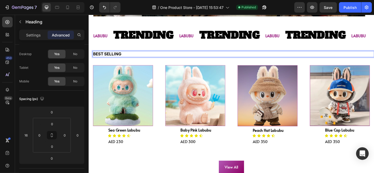
click at [131, 57] on p "BEST SELLING" at bounding box center [248, 58] width 310 height 6
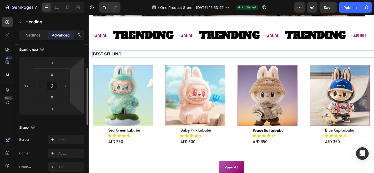
scroll to position [58, 0]
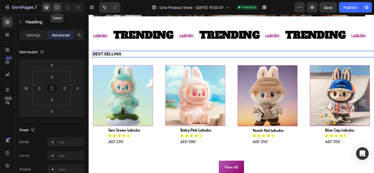
click at [55, 10] on div at bounding box center [57, 7] width 8 height 8
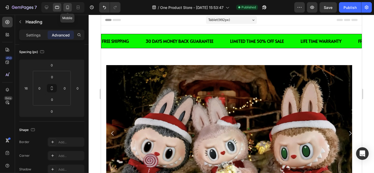
click at [70, 6] on div at bounding box center [67, 7] width 8 height 8
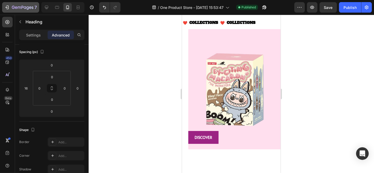
scroll to position [680, 0]
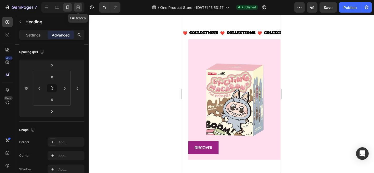
click at [79, 8] on icon at bounding box center [77, 7] width 5 height 5
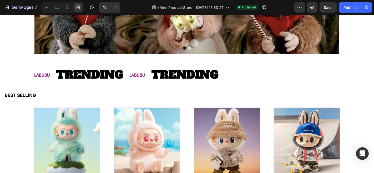
scroll to position [175, 0]
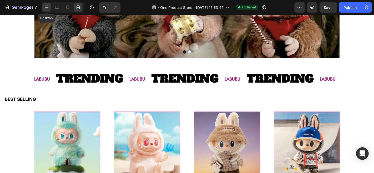
click at [47, 9] on icon at bounding box center [46, 7] width 3 height 3
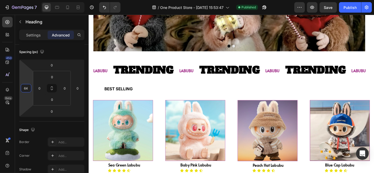
type input "60"
drag, startPoint x: 32, startPoint y: 88, endPoint x: 38, endPoint y: 82, distance: 8.6
click at [38, 0] on html "7 / One Product Store - Aug 26, 15:53:47 Published Preview Save Publish 450 Bet…" at bounding box center [187, 0] width 374 height 0
click at [125, 96] on h2 "BEST SELLING" at bounding box center [254, 96] width 300 height 7
click at [125, 96] on p "BEST SELLING" at bounding box center [254, 97] width 299 height 6
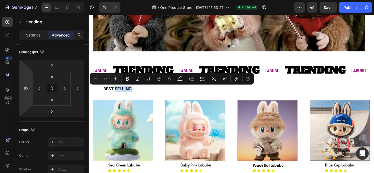
click at [109, 96] on p "BEST SELLING" at bounding box center [254, 97] width 299 height 6
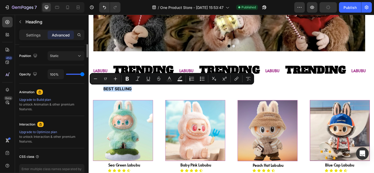
scroll to position [77, 0]
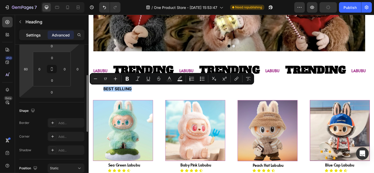
click at [42, 33] on div "Settings" at bounding box center [33, 35] width 26 height 8
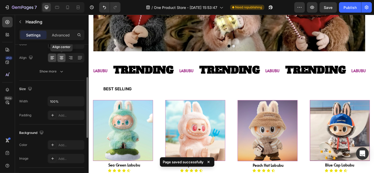
click at [60, 58] on icon at bounding box center [61, 57] width 5 height 5
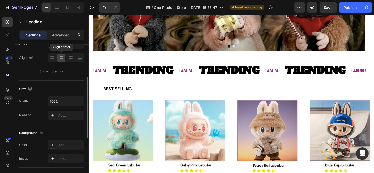
click at [60, 58] on icon at bounding box center [61, 57] width 5 height 5
click at [123, 96] on p "BEST SELLING" at bounding box center [254, 97] width 299 height 6
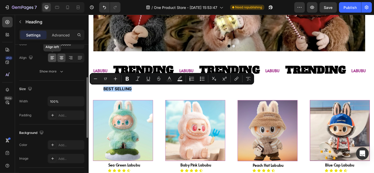
click at [53, 58] on icon at bounding box center [52, 57] width 5 height 5
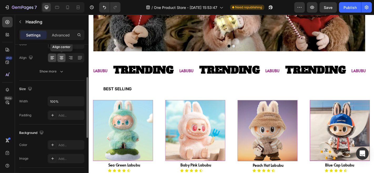
click at [62, 58] on icon at bounding box center [62, 58] width 4 height 1
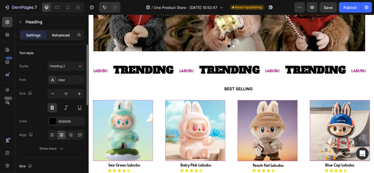
click at [60, 37] on p "Advanced" at bounding box center [61, 35] width 18 height 6
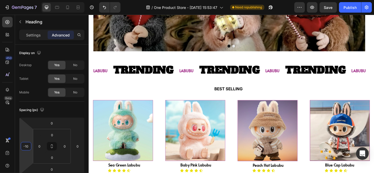
type input "-8"
drag, startPoint x: 30, startPoint y: 141, endPoint x: 32, endPoint y: 151, distance: 10.2
click at [32, 0] on html "7 / One Product Store - Aug 26, 15:53:47 Need republishing Preview Save Publish…" at bounding box center [187, 0] width 374 height 0
click at [57, 7] on icon at bounding box center [56, 7] width 5 height 5
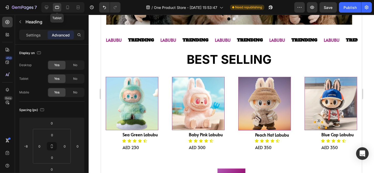
scroll to position [193, 0]
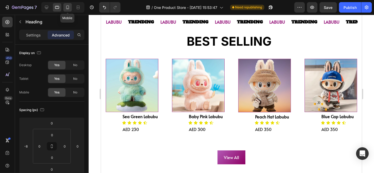
click at [67, 6] on icon at bounding box center [67, 7] width 5 height 5
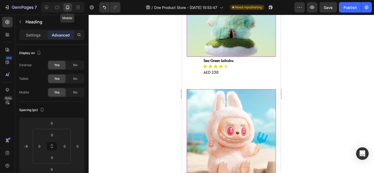
scroll to position [102, 0]
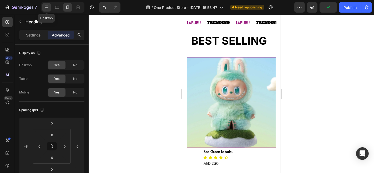
click at [47, 7] on icon at bounding box center [46, 7] width 5 height 5
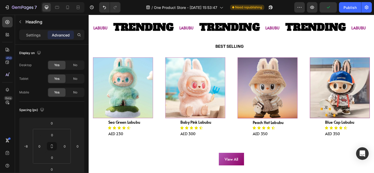
scroll to position [235, 0]
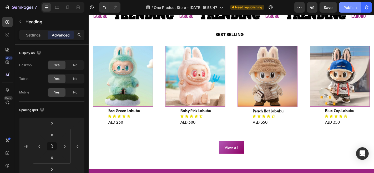
click at [344, 7] on div "Publish" at bounding box center [349, 8] width 13 height 6
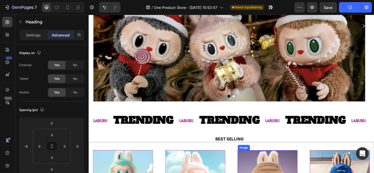
scroll to position [0, 0]
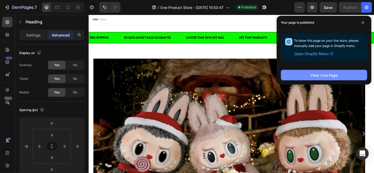
click at [297, 72] on button "View Live Page" at bounding box center [324, 75] width 86 height 11
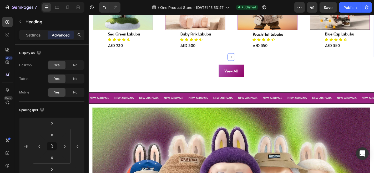
scroll to position [386, 0]
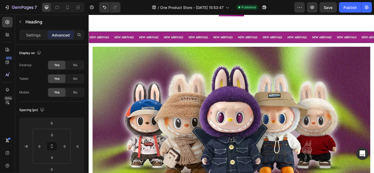
click at [164, 62] on img at bounding box center [246, 136] width 307 height 173
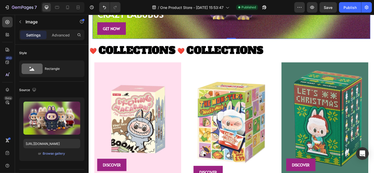
scroll to position [575, 0]
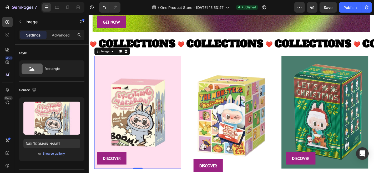
click at [148, 76] on img at bounding box center [143, 122] width 96 height 125
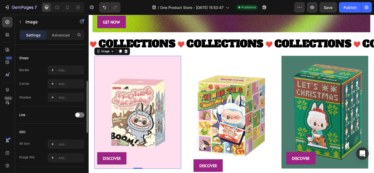
scroll to position [140, 0]
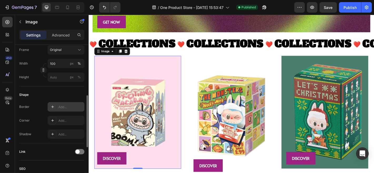
click at [57, 102] on div "Add..." at bounding box center [66, 106] width 37 height 9
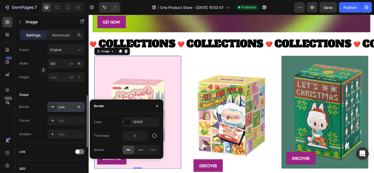
click at [60, 107] on div "Line" at bounding box center [65, 107] width 15 height 5
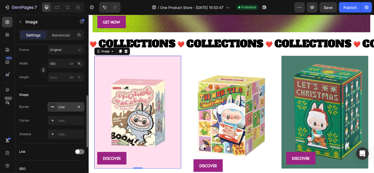
click at [56, 107] on div "Line" at bounding box center [66, 106] width 37 height 9
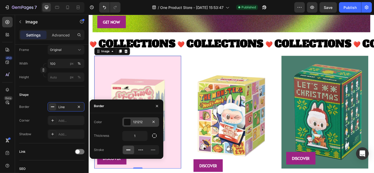
click at [130, 120] on div at bounding box center [127, 122] width 7 height 7
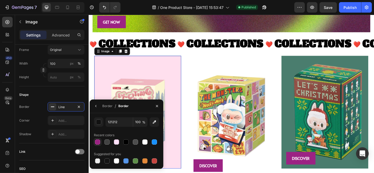
click at [97, 142] on div at bounding box center [97, 142] width 5 height 5
type input "9C2383"
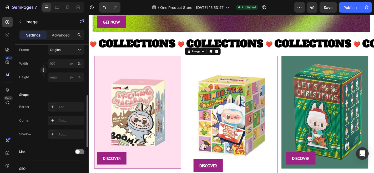
click at [198, 71] on img at bounding box center [246, 126] width 102 height 133
click at [319, 60] on img at bounding box center [349, 122] width 96 height 125
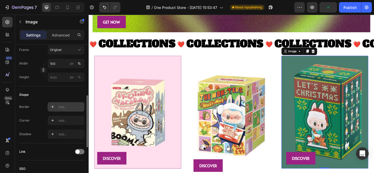
click at [54, 109] on div at bounding box center [52, 106] width 7 height 7
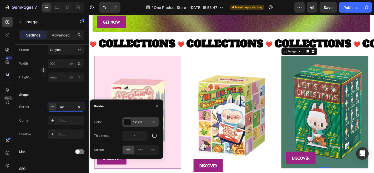
click at [129, 122] on div at bounding box center [127, 122] width 7 height 7
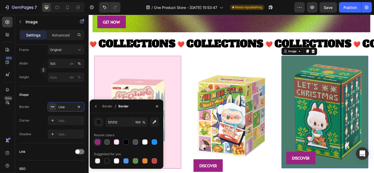
click at [99, 141] on div at bounding box center [97, 142] width 5 height 5
type input "9C2383"
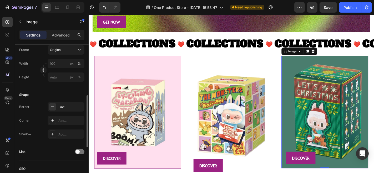
click at [64, 95] on div "Shape" at bounding box center [51, 95] width 65 height 8
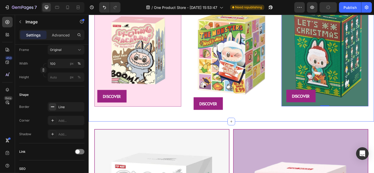
scroll to position [631, 0]
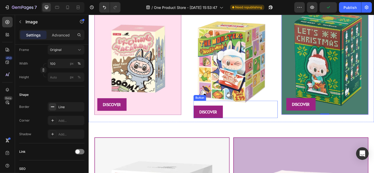
click at [263, 115] on div "DISCOVER Button" at bounding box center [250, 119] width 93 height 19
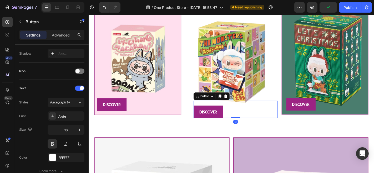
scroll to position [0, 0]
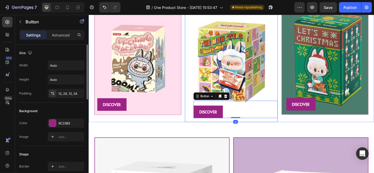
click at [290, 92] on img at bounding box center [246, 66] width 102 height 133
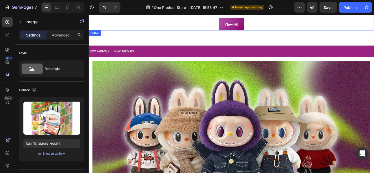
scroll to position [363, 0]
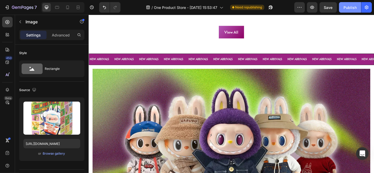
click at [344, 12] on button "Publish" at bounding box center [350, 7] width 22 height 11
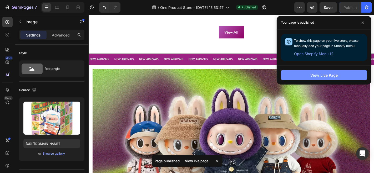
click at [327, 76] on div "View Live Page" at bounding box center [323, 76] width 27 height 6
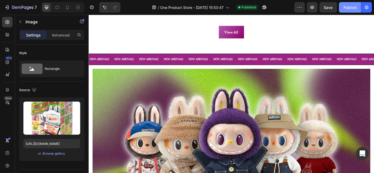
click at [349, 8] on div "Publish" at bounding box center [349, 8] width 13 height 6
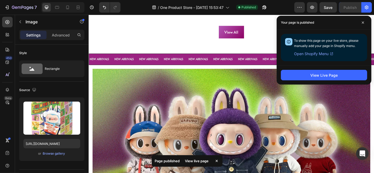
click at [320, 54] on span "Open Shopify Menu" at bounding box center [311, 54] width 34 height 6
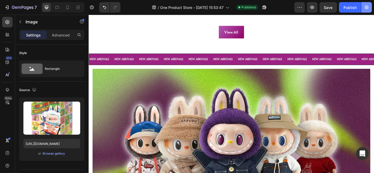
click at [368, 7] on icon "button" at bounding box center [367, 8] width 4 height 4
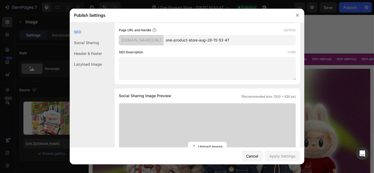
scroll to position [68, 0]
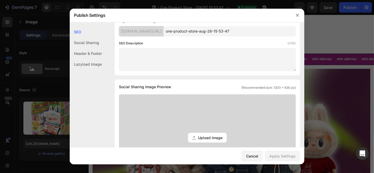
click at [106, 48] on div "SEO Search Result Preview One Product Store - Aug 26, 15:53:47 uvwc5h-2m.myshop…" at bounding box center [187, 162] width 234 height 409
click at [100, 48] on div "Social Sharing" at bounding box center [86, 53] width 32 height 11
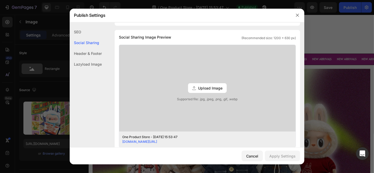
scroll to position [120, 0]
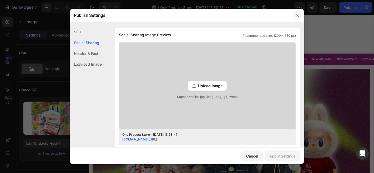
click at [296, 14] on icon "button" at bounding box center [297, 15] width 3 height 3
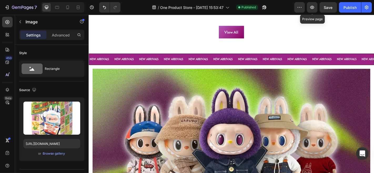
click at [307, 7] on div "Preview Preview page Save Publish" at bounding box center [333, 7] width 78 height 11
click at [303, 7] on button "button" at bounding box center [299, 7] width 11 height 11
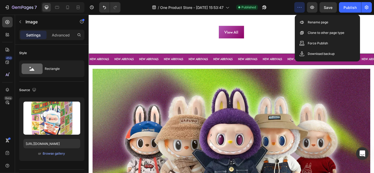
click at [304, 7] on button "button" at bounding box center [299, 7] width 11 height 11
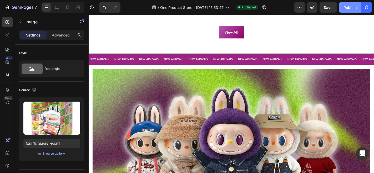
click at [350, 10] on button "Publish" at bounding box center [350, 7] width 22 height 11
click at [363, 4] on button "button" at bounding box center [366, 7] width 11 height 11
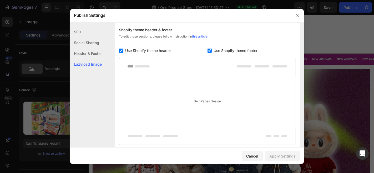
scroll to position [207, 0]
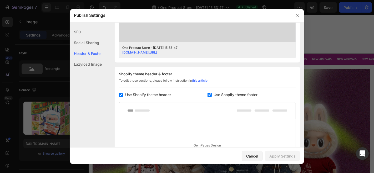
click at [94, 68] on div "Lazyload Image" at bounding box center [86, 64] width 32 height 11
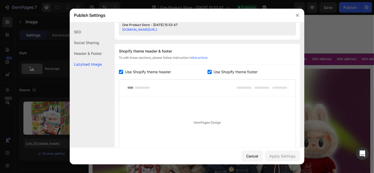
scroll to position [225, 0]
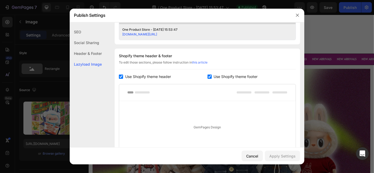
click at [309, 80] on div at bounding box center [187, 86] width 374 height 173
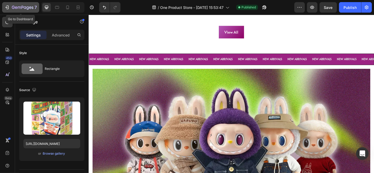
click div "7"
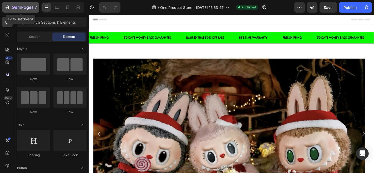
click at [17, 5] on div "7" at bounding box center [24, 7] width 25 height 6
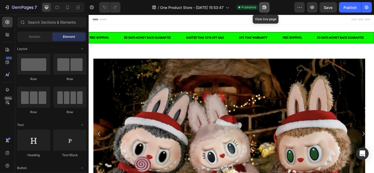
click at [264, 8] on icon "button" at bounding box center [262, 8] width 1 height 1
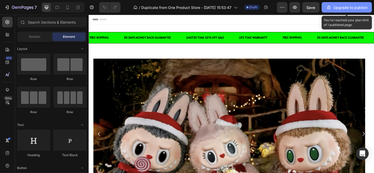
click at [339, 7] on div "Upgrade to publish" at bounding box center [346, 8] width 41 height 6
